Goal: Task Accomplishment & Management: Complete application form

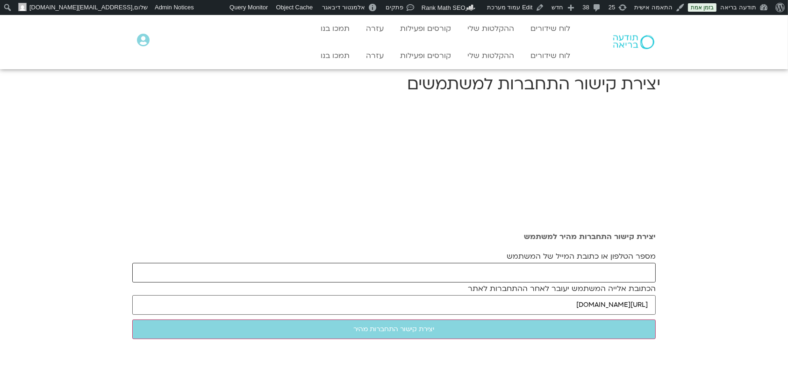
click at [587, 274] on input "מספר הטלפון או כתובת המייל של המשתמש" at bounding box center [394, 273] width 524 height 20
paste input "[EMAIL_ADDRESS][DOMAIN_NAME]"
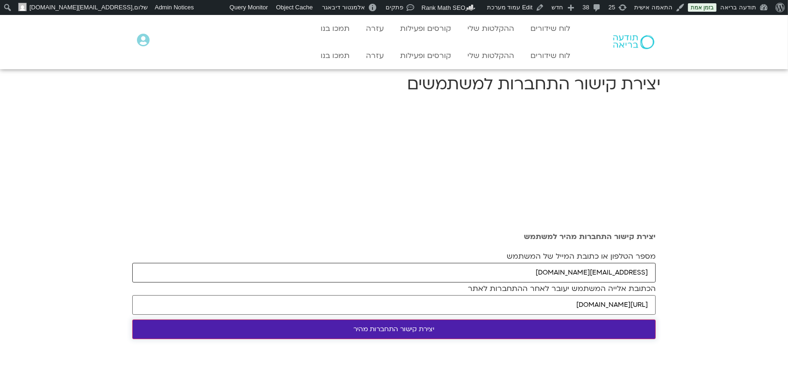
type input "elishachaf@gmail.com"
click at [587, 327] on input "יצירת קישור התחברות מהיר" at bounding box center [394, 329] width 524 height 20
click at [561, 332] on input "יצירת קישור התחברות מהיר" at bounding box center [394, 329] width 524 height 20
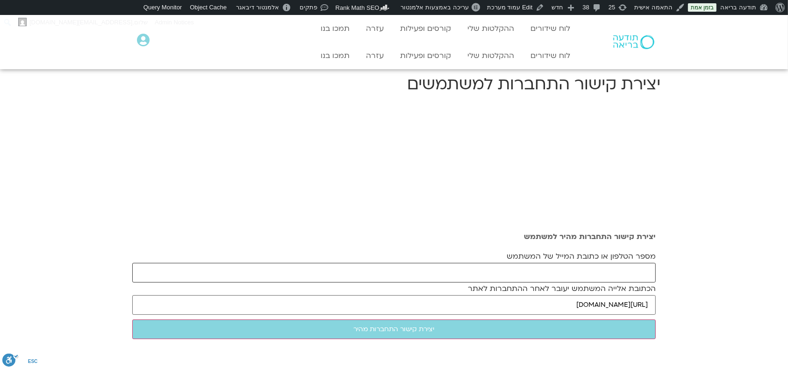
click at [577, 272] on input "מספר הטלפון או כתובת המייל של המשתמש" at bounding box center [394, 273] width 524 height 20
paste input "fountain.of.life.ren@gmail.com"
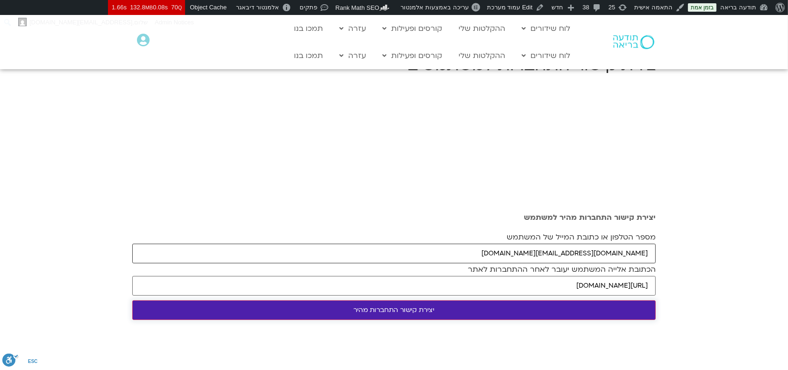
type input "fountain.of.life.ren@gmail.com"
click at [486, 313] on input "יצירת קישור התחברות מהיר" at bounding box center [394, 310] width 524 height 20
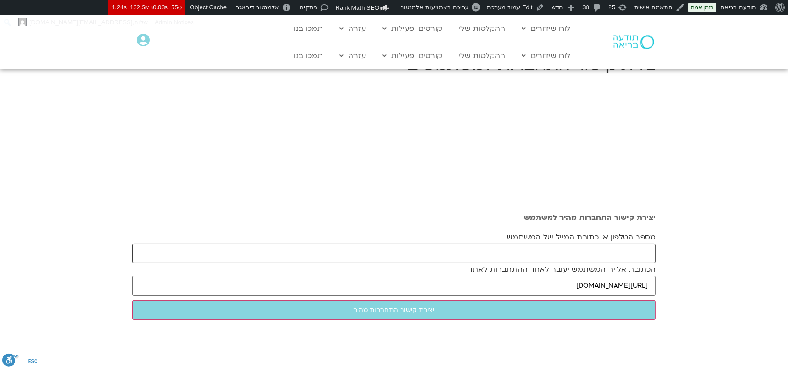
click at [533, 245] on input "מספר הטלפון או כתובת המייל של המשתמש" at bounding box center [394, 254] width 524 height 20
paste input "giorak.coacg@gmail.com"
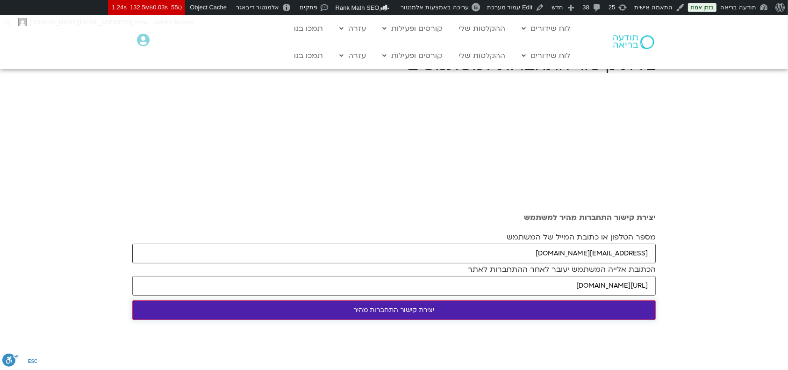
type input "giorak.coacg@gmail.com"
click at [497, 261] on input "יצירת קישור התחברות מהיר" at bounding box center [394, 310] width 524 height 20
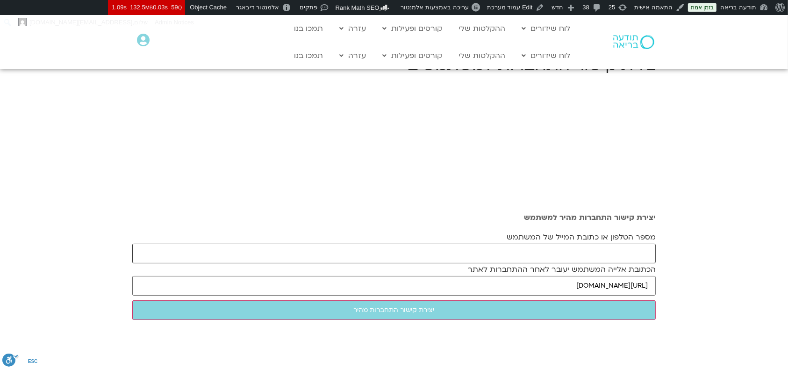
click at [531, 255] on input "מספר הטלפון או כתובת המייל של המשתמש" at bounding box center [394, 254] width 524 height 20
paste input "zinger_m@mac.org.i"
click at [647, 253] on input "zinger_m@mac.org.i" at bounding box center [394, 254] width 524 height 20
click at [647, 252] on input "zinger_m@mac.org.i" at bounding box center [394, 254] width 524 height 20
type input "zinger_m@mac.org.il"
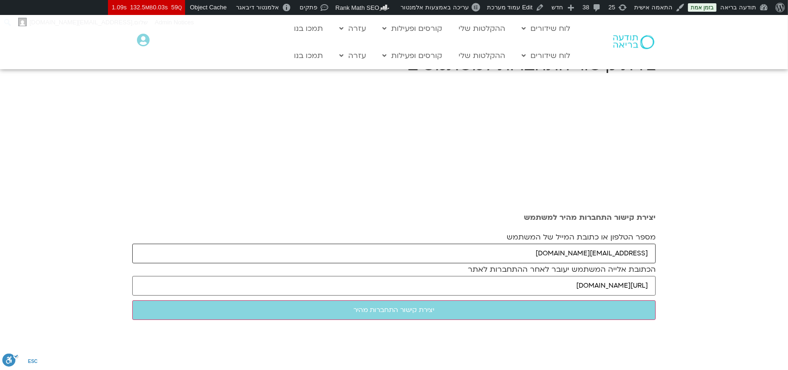
click at [132, 300] on input "יצירת קישור התחברות מהיר" at bounding box center [394, 310] width 524 height 20
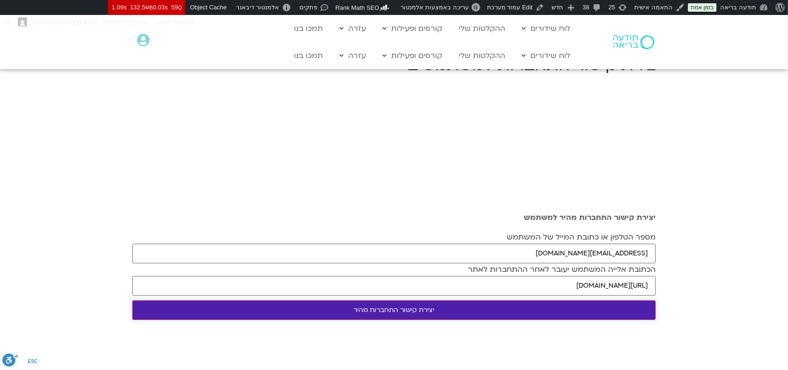
click at [552, 310] on input "יצירת קישור התחברות מהיר" at bounding box center [394, 310] width 524 height 20
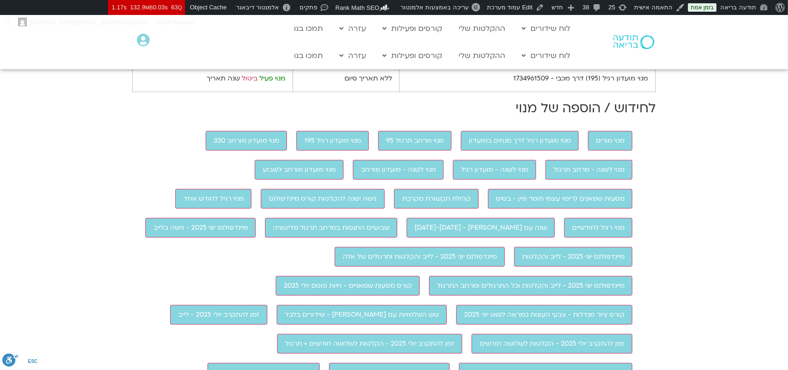
scroll to position [561, 0]
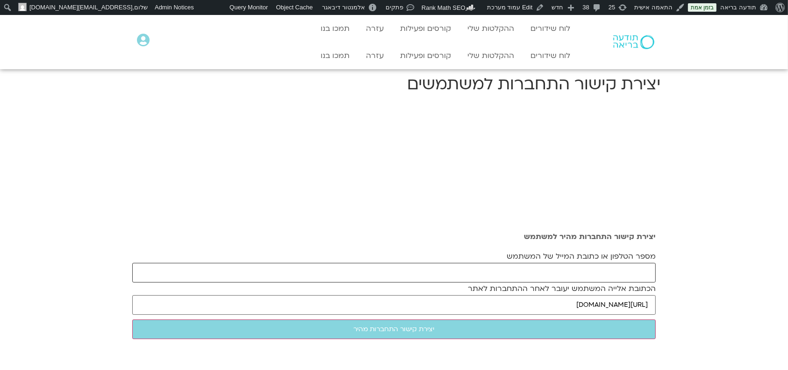
drag, startPoint x: 519, startPoint y: 270, endPoint x: 502, endPoint y: 287, distance: 24.1
click at [519, 270] on input "מספר הטלפון או כתובת המייל של המשתמש" at bounding box center [394, 273] width 524 height 20
paste input "[EMAIL_ADDRESS][PERSON_NAME][DOMAIN_NAME]"
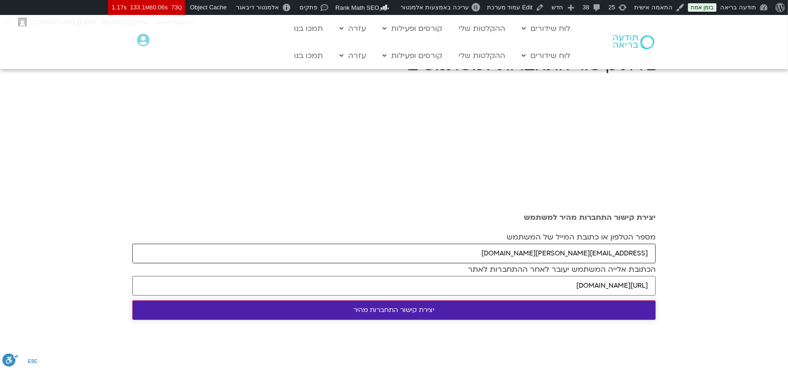
type input "[EMAIL_ADDRESS][PERSON_NAME][DOMAIN_NAME]"
click at [492, 310] on input "יצירת קישור התחברות מהיר" at bounding box center [394, 310] width 524 height 20
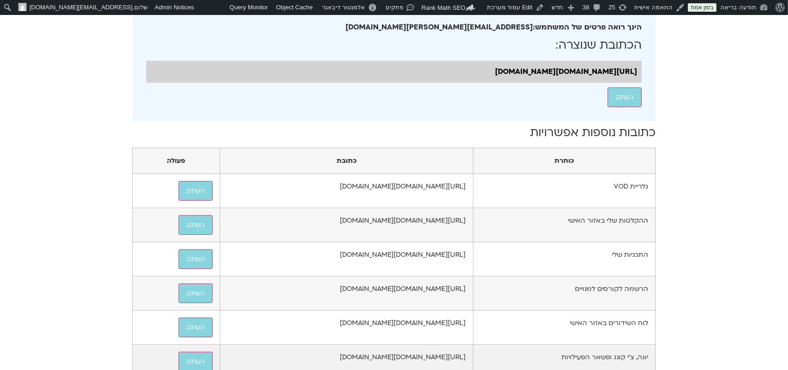
scroll to position [498, 0]
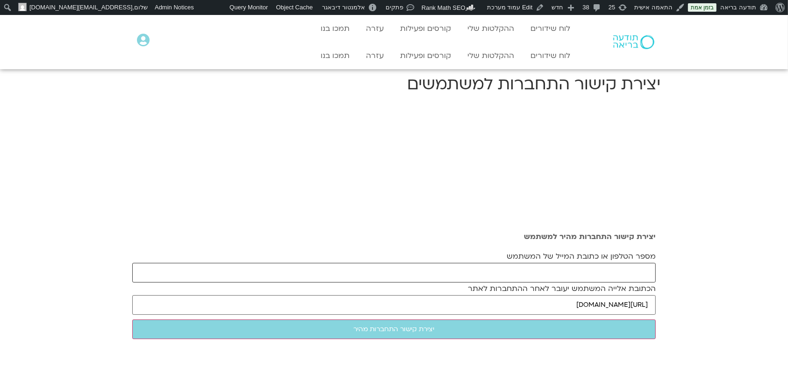
drag, startPoint x: 464, startPoint y: 273, endPoint x: 457, endPoint y: 303, distance: 31.1
click at [464, 273] on input "מספר הטלפון או כתובת המייל של המשתמש" at bounding box center [394, 273] width 524 height 20
paste input "[EMAIL_ADDRESS][DOMAIN_NAME]"
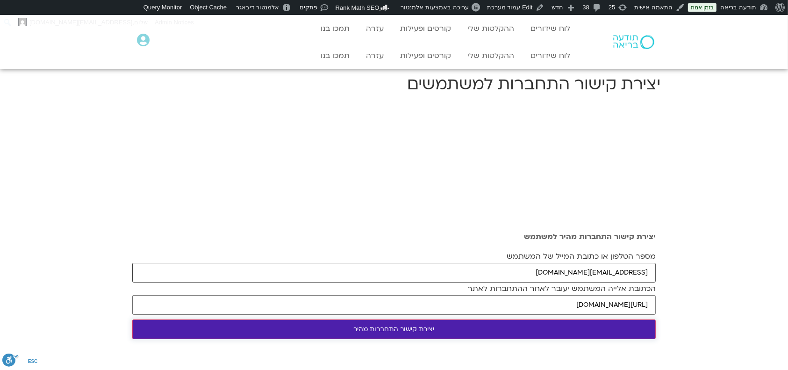
type input "[EMAIL_ADDRESS][DOMAIN_NAME]"
click at [453, 328] on input "יצירת קישור התחברות מהיר" at bounding box center [394, 329] width 524 height 20
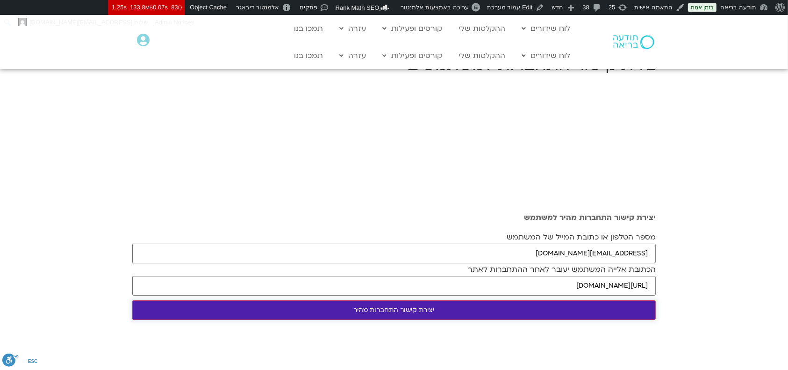
click at [442, 311] on input "יצירת קישור התחברות מהיר" at bounding box center [394, 310] width 524 height 20
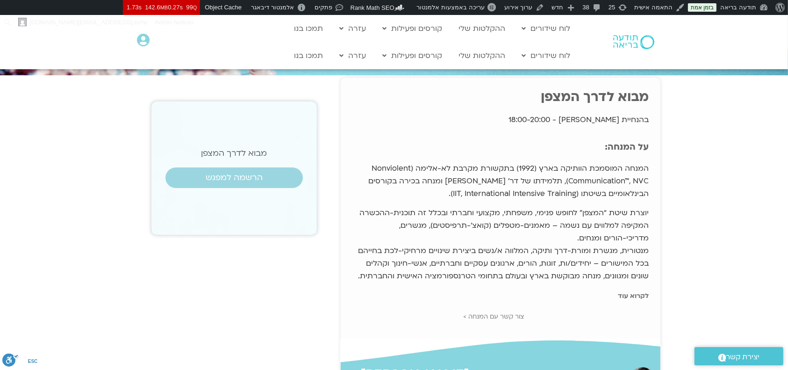
click at [221, 151] on h2 "מבוא לדרך המצפן" at bounding box center [234, 153] width 137 height 9
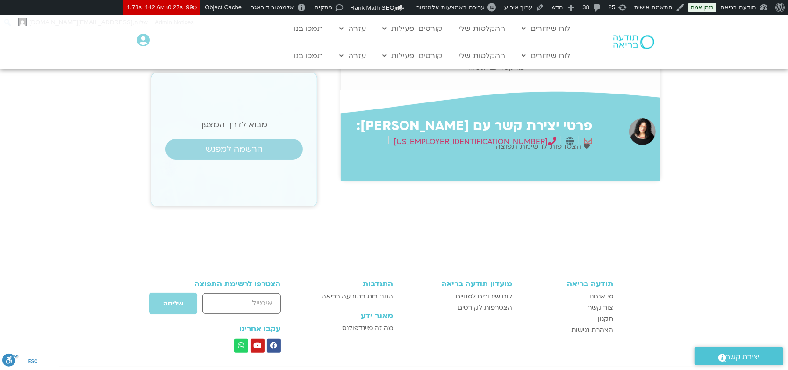
scroll to position [249, 0]
click at [500, 129] on h2 "פרטי יצירת קשר עם ארנינה קשתן:" at bounding box center [469, 125] width 247 height 15
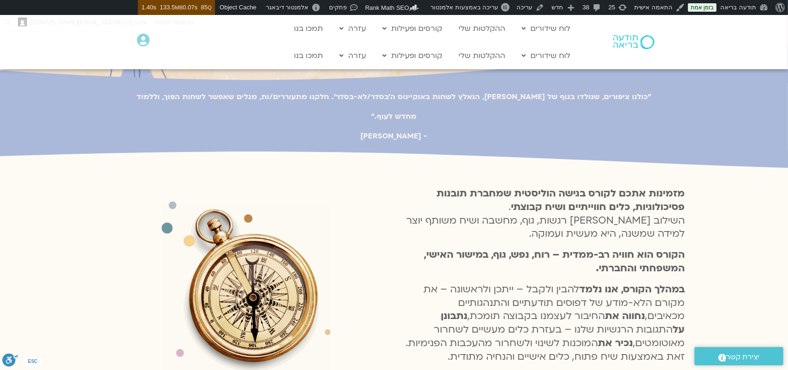
scroll to position [311, 0]
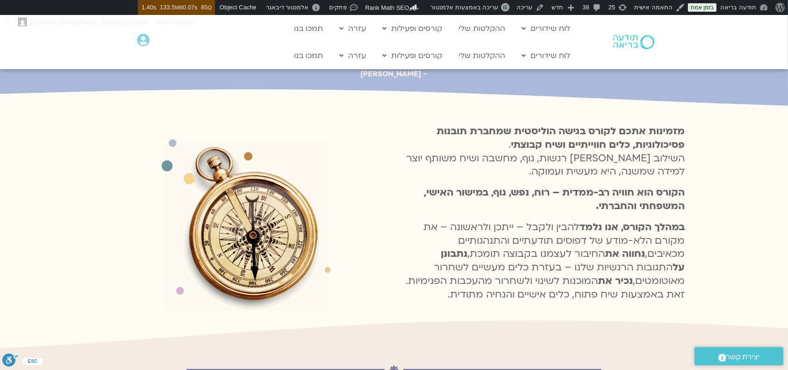
drag, startPoint x: 683, startPoint y: 206, endPoint x: 500, endPoint y: 275, distance: 195.2
click at [500, 275] on h4 "במהלך הקורס, אנו נלמד להבין ולקבל – ייתכן ולראשונה – את מקורם הלא-מודע של דפוסי…" at bounding box center [542, 261] width 287 height 81
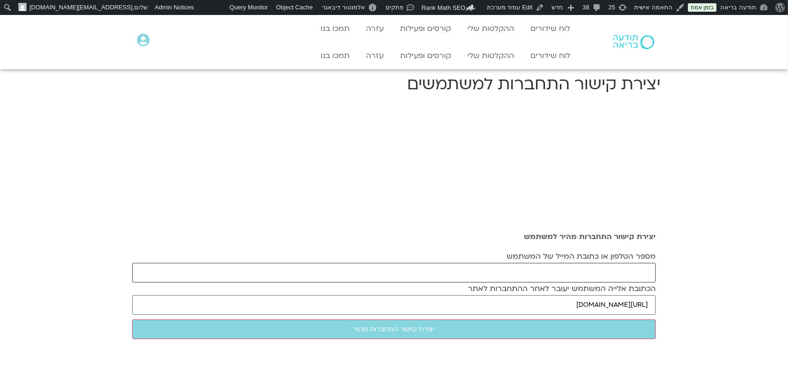
click at [603, 270] on input "מספר הטלפון או כתובת המייל של המשתמש" at bounding box center [394, 273] width 524 height 20
paste input "[EMAIL_ADDRESS][DOMAIN_NAME]"
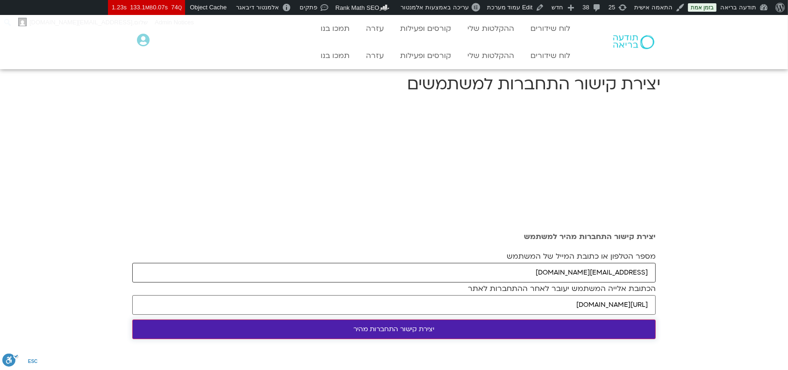
type input "whomsonata@gmail.com"
drag, startPoint x: 564, startPoint y: 331, endPoint x: 433, endPoint y: 1, distance: 355.3
click at [564, 331] on div "יצירת קישור התחברות מהיר למשתמש מספר הטלפון או כתובת המייל של המשתמש whomsonata…" at bounding box center [394, 288] width 533 height 370
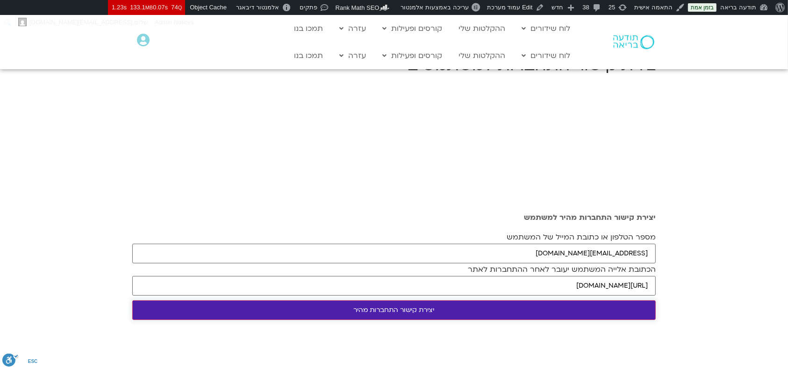
click at [433, 307] on input "יצירת קישור התחברות מהיר" at bounding box center [394, 310] width 524 height 20
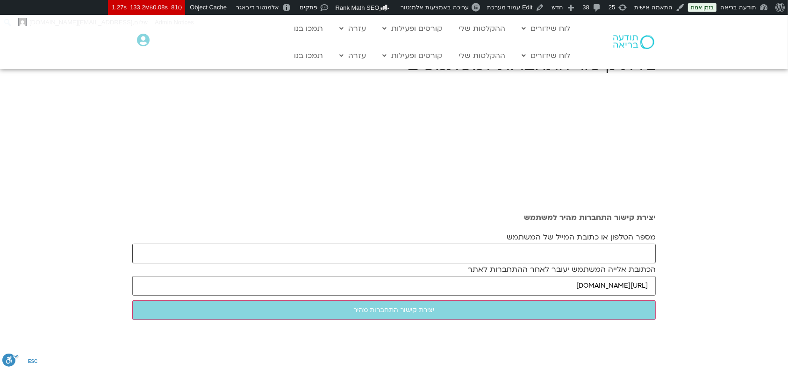
click at [477, 259] on input "מספר הטלפון או כתובת המייל של המשתמש" at bounding box center [394, 254] width 524 height 20
paste input "rina.amar88@gmail.com"
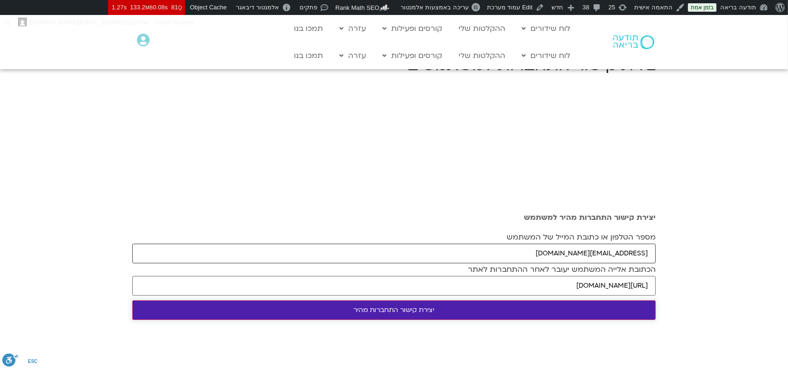
type input "rina.amar88@gmail.com"
click at [466, 301] on input "יצירת קישור התחברות מהיר" at bounding box center [394, 310] width 524 height 20
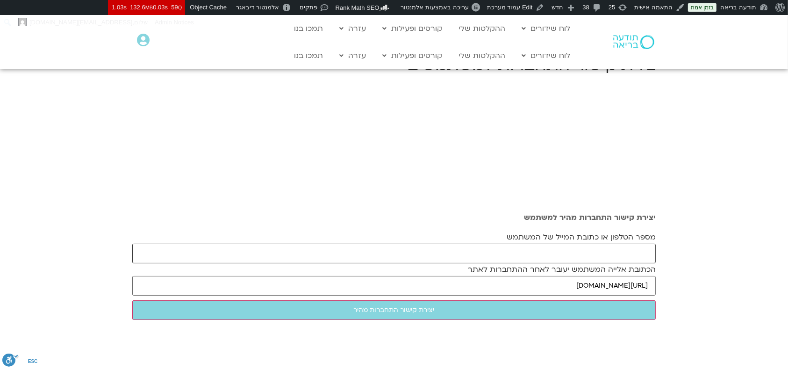
click at [336, 249] on input "מספר הטלפון או כתובת המייל של המשתמש" at bounding box center [394, 254] width 524 height 20
paste input "giorak.coach@gmail.com"
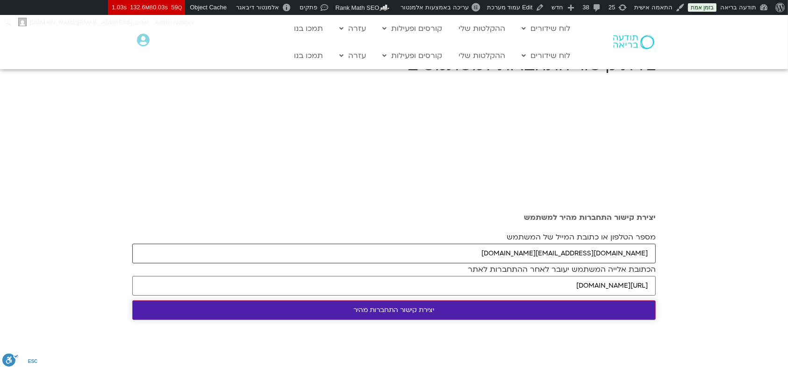
type input "giorak.coach@gmail.com"
click at [342, 314] on input "יצירת קישור התחברות מהיר" at bounding box center [394, 310] width 524 height 20
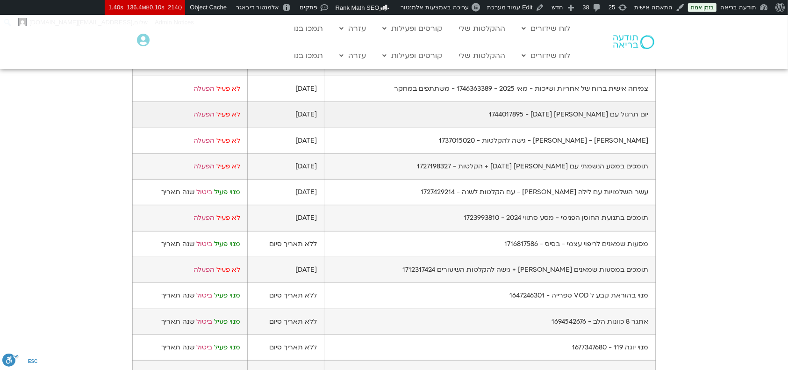
scroll to position [623, 0]
